Goal: Transaction & Acquisition: Purchase product/service

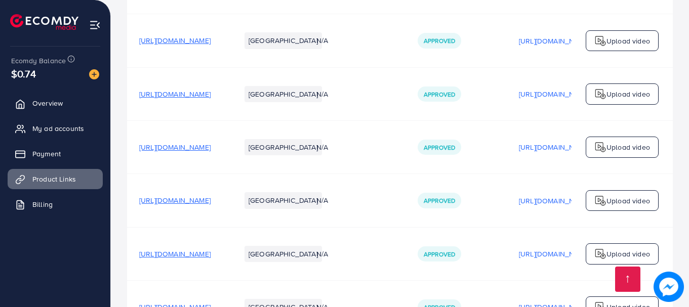
click at [47, 155] on span "Payment" at bounding box center [46, 154] width 28 height 10
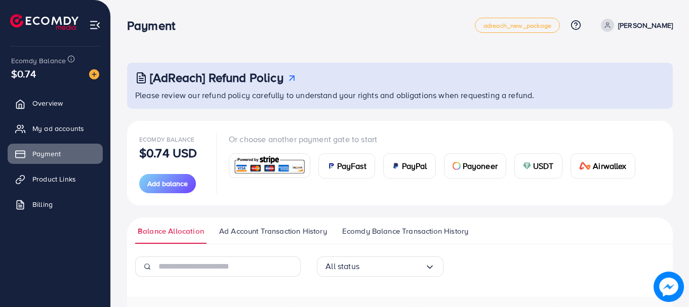
click at [540, 166] on span "USDT" at bounding box center [543, 166] width 21 height 12
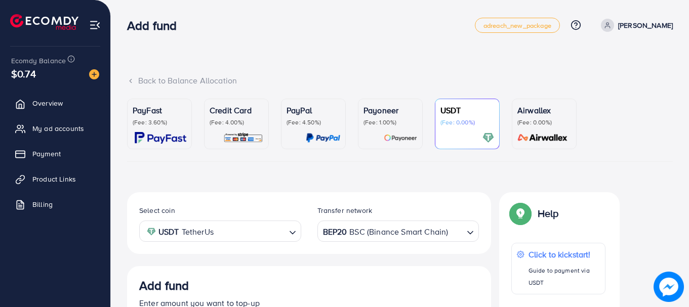
scroll to position [189, 0]
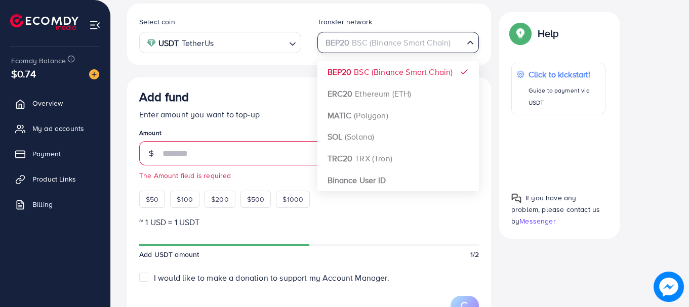
click at [452, 46] on input "Search for option" at bounding box center [392, 43] width 141 height 16
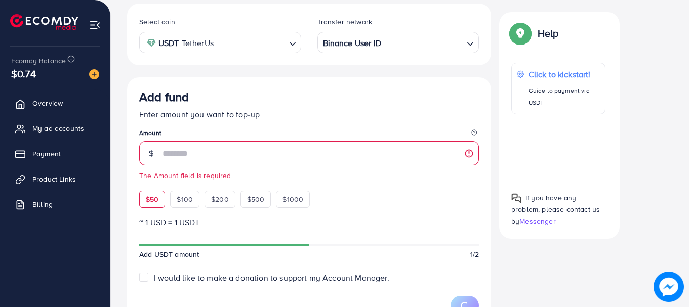
click at [151, 199] on span "$50" at bounding box center [152, 199] width 13 height 10
type input "**"
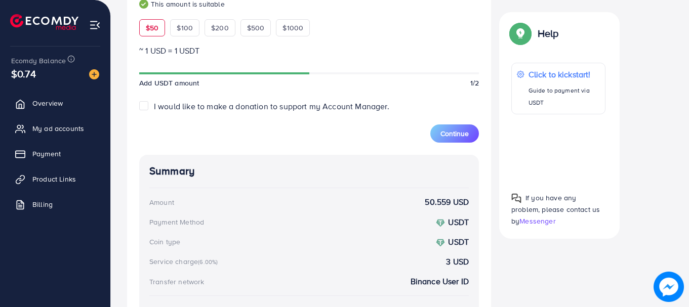
scroll to position [361, 0]
click at [457, 133] on span "Continue" at bounding box center [455, 133] width 28 height 10
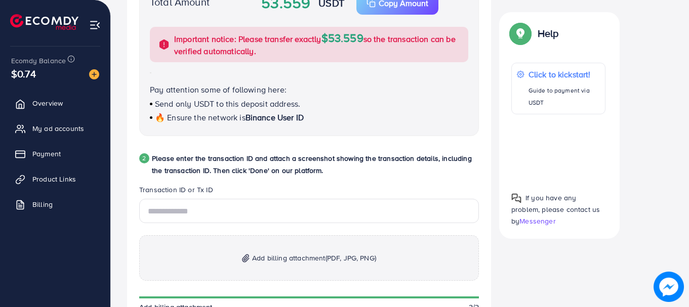
scroll to position [392, 0]
click at [165, 212] on input "text" at bounding box center [309, 210] width 340 height 24
paste input "**********"
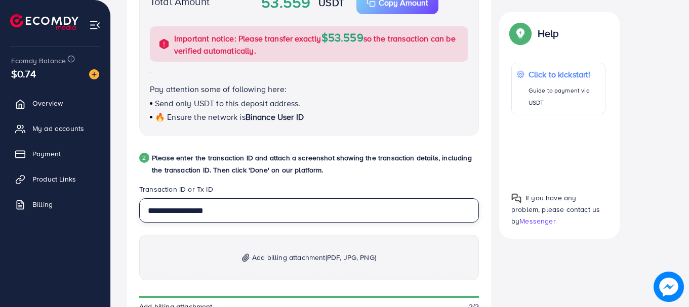
type input "**********"
click at [314, 258] on span "Add billing attachment (PDF, JPG, PNG)" at bounding box center [314, 258] width 124 height 12
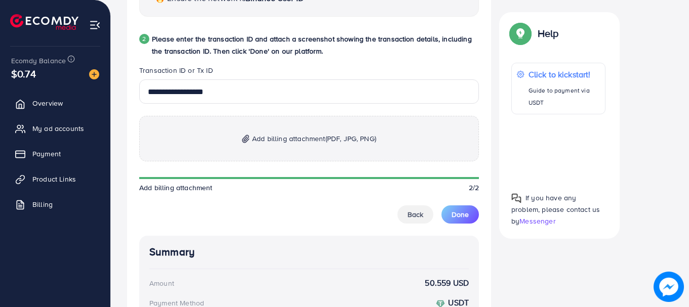
scroll to position [514, 0]
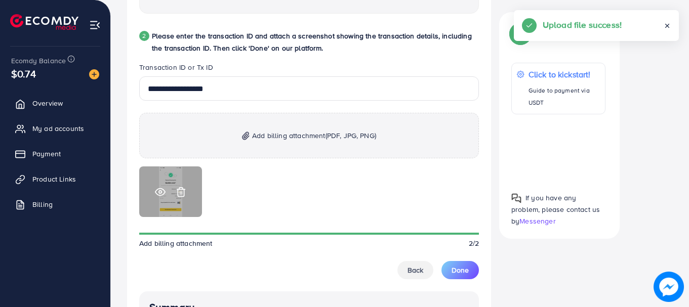
click at [160, 193] on icon at bounding box center [160, 192] width 11 height 11
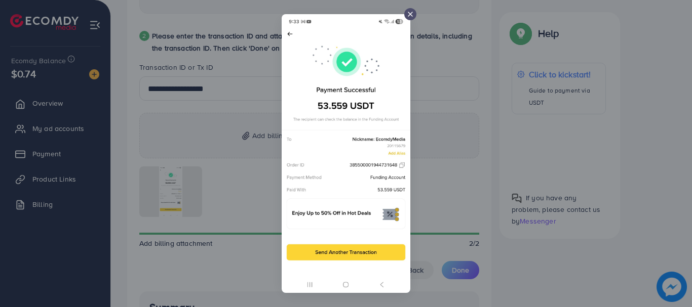
click at [471, 166] on div at bounding box center [346, 153] width 692 height 307
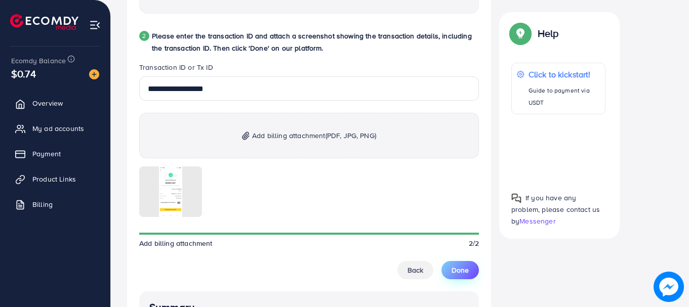
click at [465, 265] on span "Done" at bounding box center [460, 270] width 17 height 10
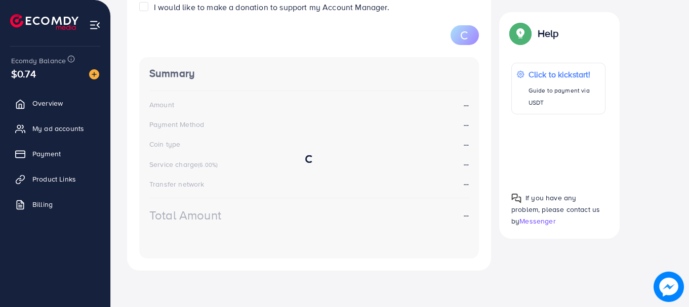
scroll to position [189, 0]
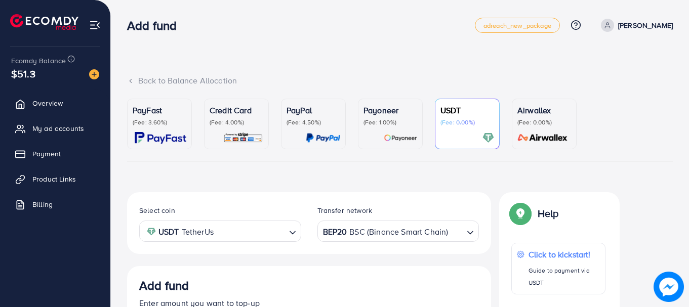
scroll to position [189, 0]
